Goal: Task Accomplishment & Management: Manage account settings

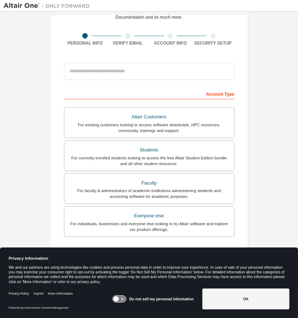
scroll to position [45, 0]
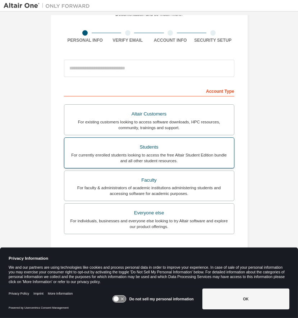
click at [184, 152] on div "For currently enrolled students looking to access the free Altair Student Editi…" at bounding box center [149, 158] width 161 height 12
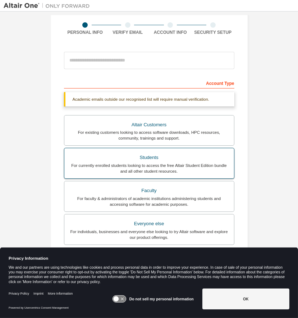
scroll to position [120, 0]
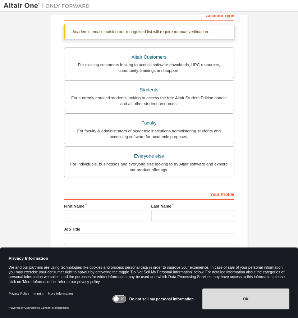
click at [227, 299] on button "OK" at bounding box center [246, 299] width 87 height 21
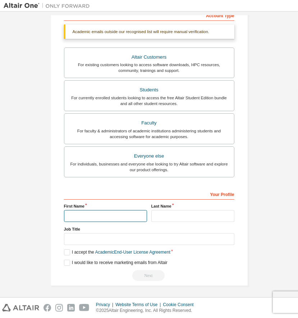
click at [77, 212] on input "text" at bounding box center [105, 216] width 83 height 12
click at [112, 211] on input "text" at bounding box center [105, 216] width 83 height 12
type input "****"
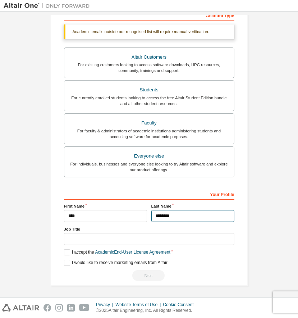
type input "********"
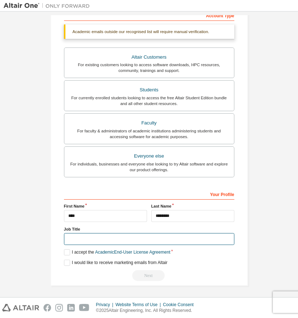
click at [105, 242] on input "text" at bounding box center [149, 239] width 171 height 12
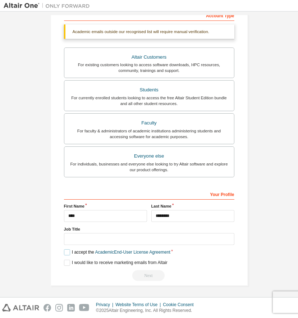
click at [69, 249] on label "I accept the Academic End-User License Agreement" at bounding box center [117, 252] width 107 height 6
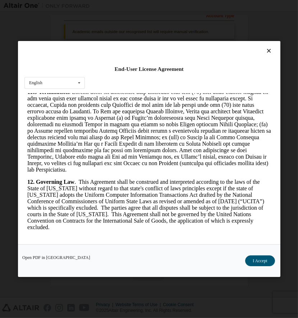
scroll to position [1609, 0]
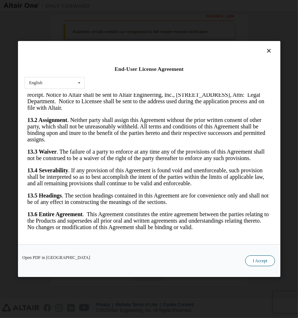
click at [263, 259] on button "I Accept" at bounding box center [260, 261] width 30 height 11
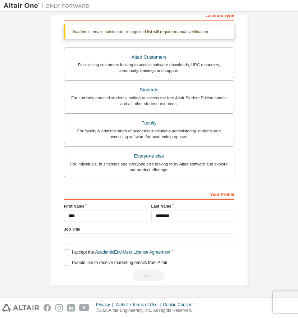
click at [162, 232] on div "Job Title" at bounding box center [149, 235] width 171 height 19
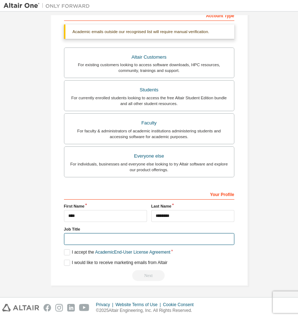
click at [159, 236] on input "text" at bounding box center [149, 239] width 171 height 12
type input "*******"
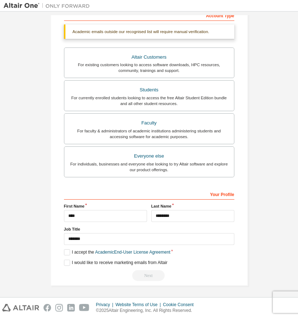
click at [275, 226] on div "Create an Altair One Account For Free Trials, Licenses, Downloads, Learning & D…" at bounding box center [149, 95] width 291 height 400
click at [135, 252] on link "Academic End-User License Agreement" at bounding box center [132, 252] width 75 height 5
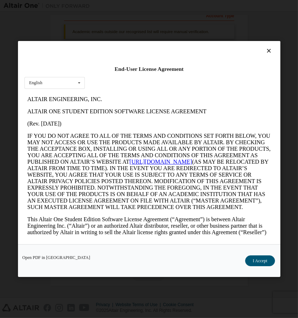
scroll to position [0, 0]
click at [262, 256] on button "I Accept" at bounding box center [260, 261] width 30 height 11
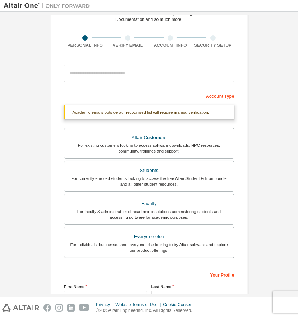
scroll to position [39, 0]
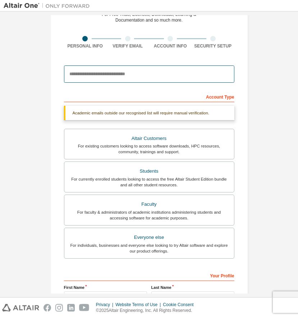
click at [143, 72] on input "email" at bounding box center [149, 74] width 171 height 17
type input "**********"
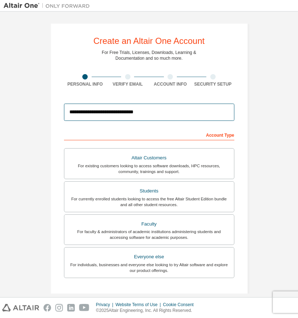
scroll to position [0, 0]
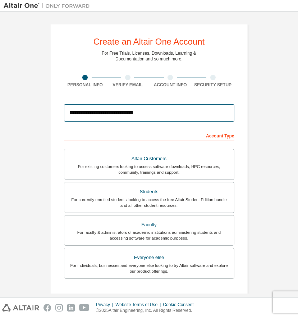
click at [152, 113] on input "**********" at bounding box center [149, 112] width 171 height 17
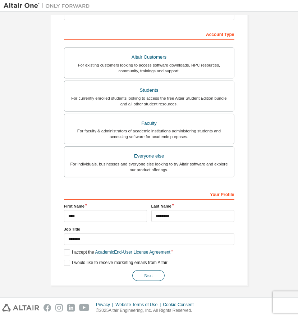
click at [156, 278] on button "Next" at bounding box center [148, 275] width 32 height 11
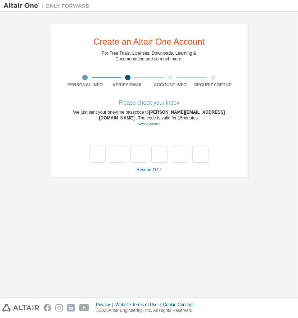
scroll to position [0, 0]
click at [97, 150] on input "text" at bounding box center [98, 154] width 16 height 17
type input "*"
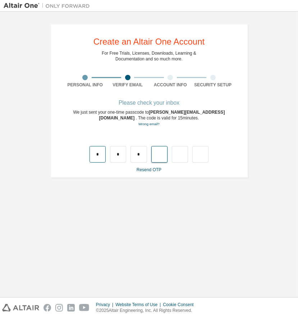
type input "*"
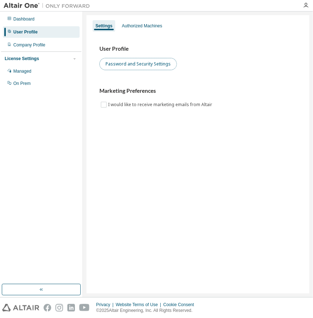
click at [119, 64] on button "Password and Security Settings" at bounding box center [137, 64] width 77 height 12
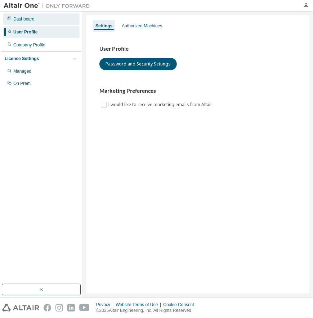
click at [19, 18] on div "Dashboard" at bounding box center [23, 19] width 21 height 6
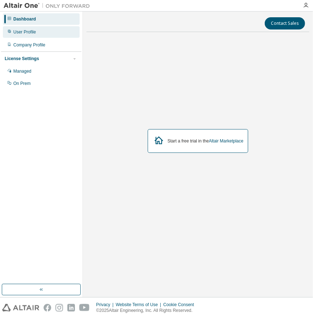
click at [36, 36] on div "User Profile" at bounding box center [41, 32] width 77 height 12
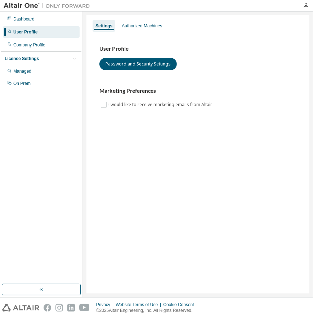
click at [14, 2] on img at bounding box center [49, 5] width 90 height 7
